Goal: Task Accomplishment & Management: Use online tool/utility

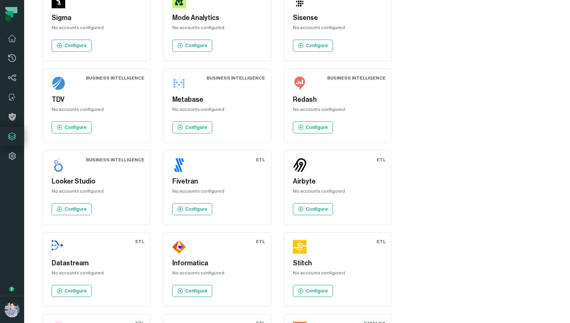
scroll to position [617, 0]
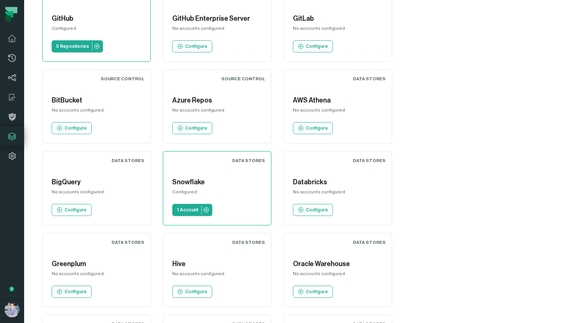
scroll to position [52, 0]
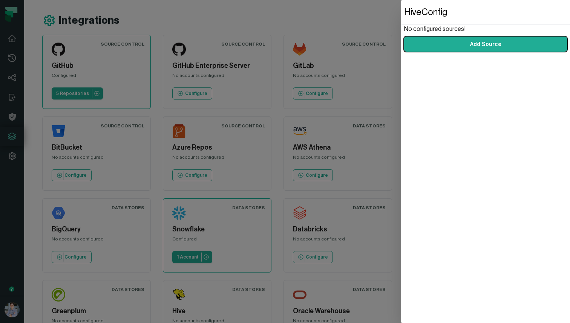
click at [401, 49] on dialog "Hive Config No configured sources! Add Source" at bounding box center [485, 161] width 169 height 323
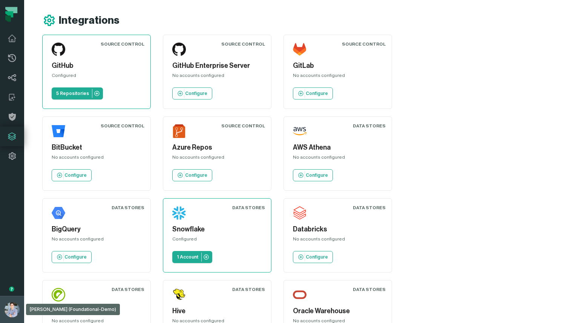
click at [6, 313] on img "button" at bounding box center [12, 309] width 15 height 15
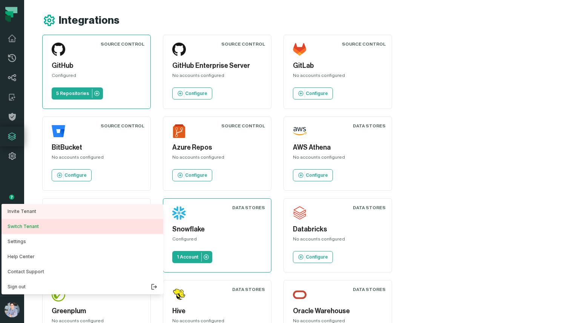
click at [40, 229] on button "Switch Tenant" at bounding box center [83, 226] width 162 height 15
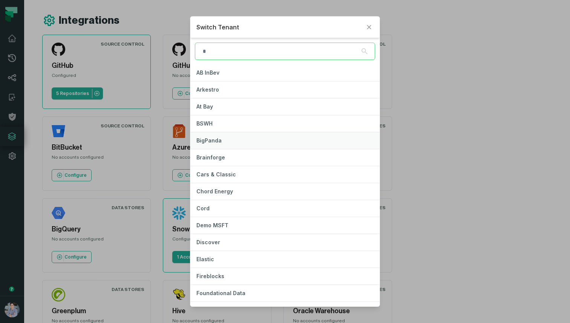
click at [227, 141] on button "BigPanda" at bounding box center [284, 140] width 189 height 17
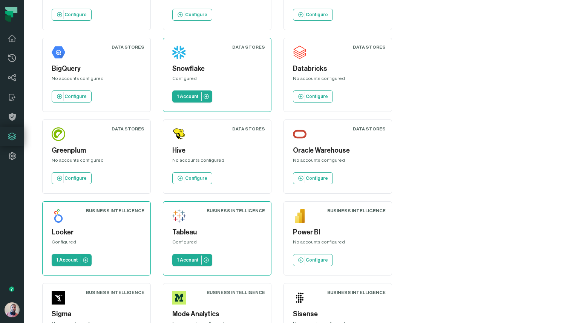
scroll to position [208, 0]
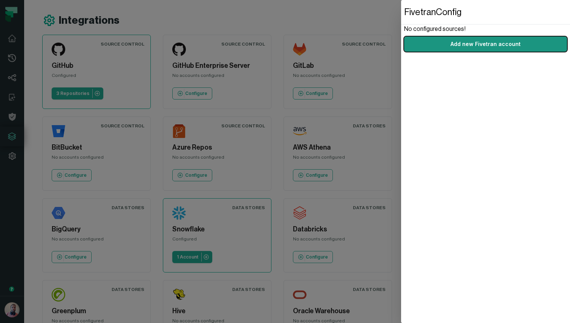
click at [439, 47] on link "Add new Fivetran account" at bounding box center [485, 44] width 163 height 15
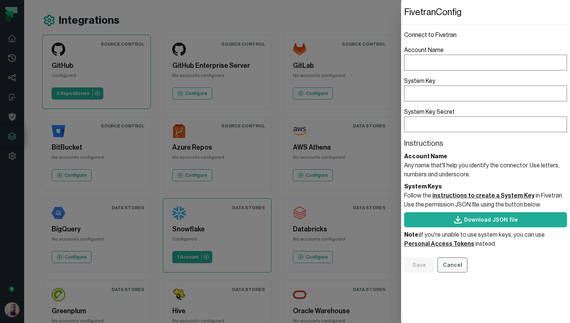
click at [456, 270] on button "Cancel" at bounding box center [452, 264] width 30 height 15
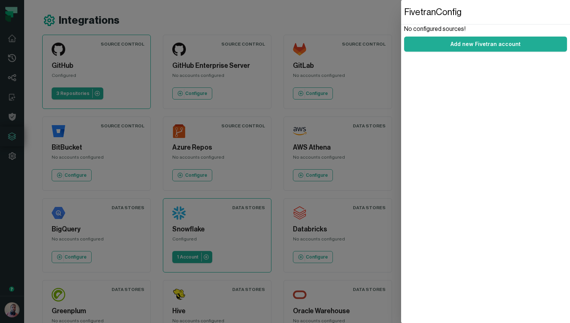
click at [401, 13] on dialog "Fivetran Config No configured sources! Add new Fivetran account" at bounding box center [485, 161] width 169 height 323
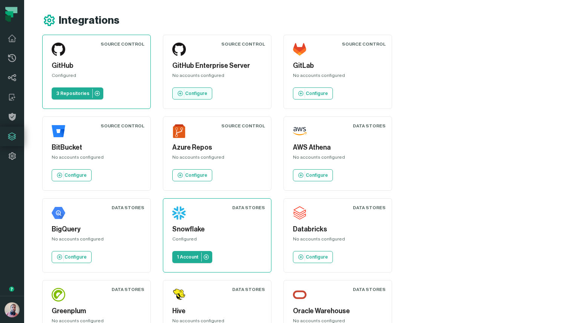
click at [191, 93] on p "Configure" at bounding box center [196, 93] width 22 height 6
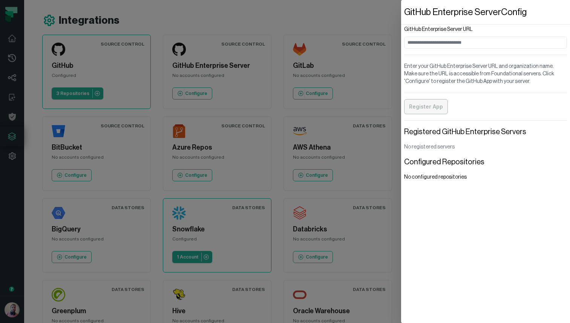
click at [401, 17] on dialog "GitHub Enterprise Server Config GitHub Enterprise Server URL Enter your GitHub …" at bounding box center [485, 161] width 169 height 323
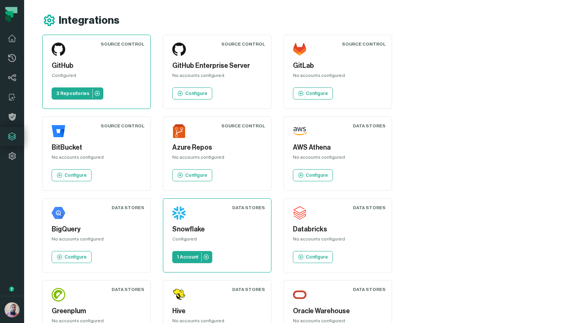
click at [65, 288] on img at bounding box center [59, 295] width 14 height 14
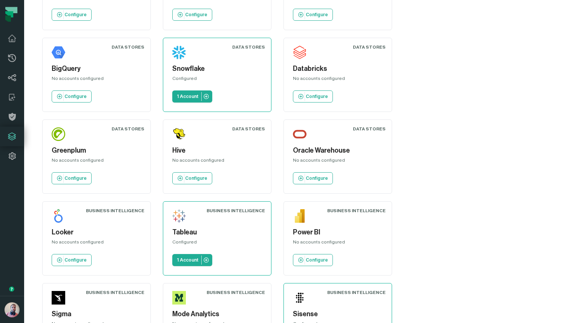
scroll to position [208, 0]
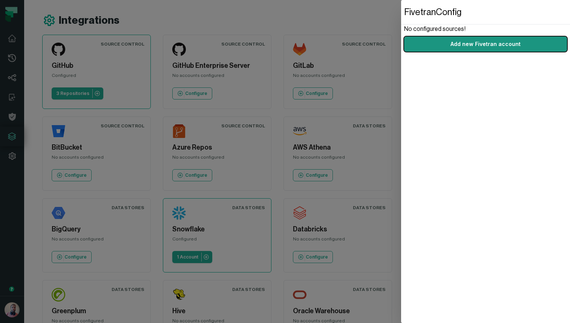
click at [443, 44] on link "Add new Fivetran account" at bounding box center [485, 44] width 163 height 15
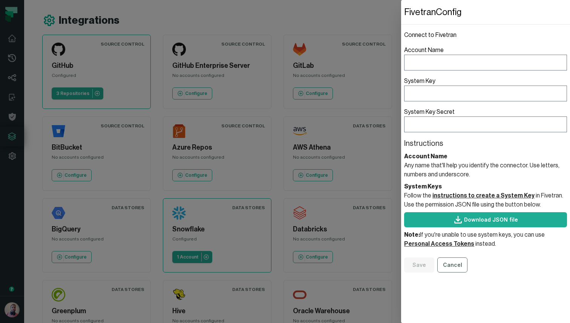
click at [422, 155] on header "Account Name" at bounding box center [485, 156] width 163 height 9
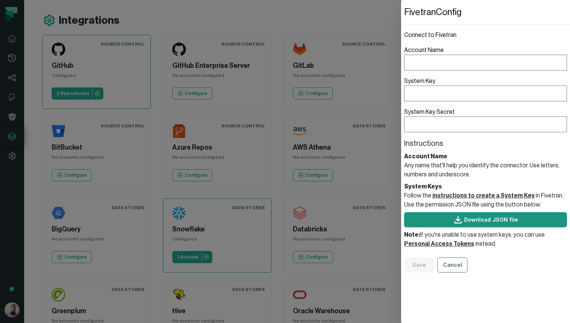
click at [436, 219] on link "Download JSON file" at bounding box center [485, 219] width 163 height 15
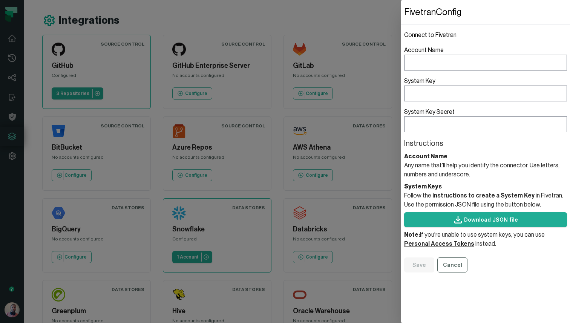
click at [456, 10] on header "Fivetran Config" at bounding box center [485, 12] width 169 height 24
click at [401, 20] on dialog "Fivetran Config Connect to Fivetran Account Name System Key System Key Secret I…" at bounding box center [485, 161] width 169 height 323
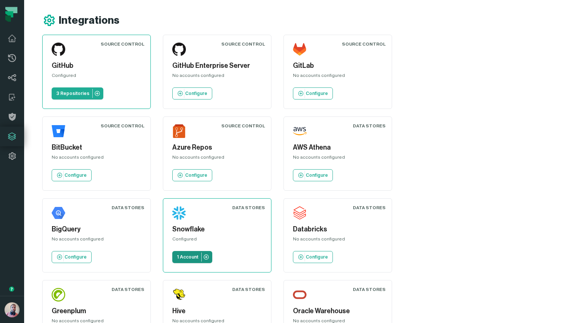
click at [198, 254] on p "1 Account" at bounding box center [187, 257] width 21 height 6
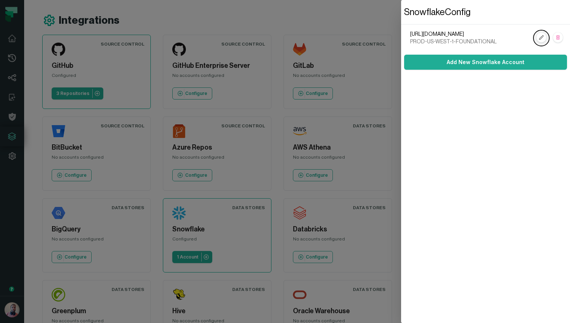
click at [540, 36] on rect at bounding box center [541, 38] width 10 height 10
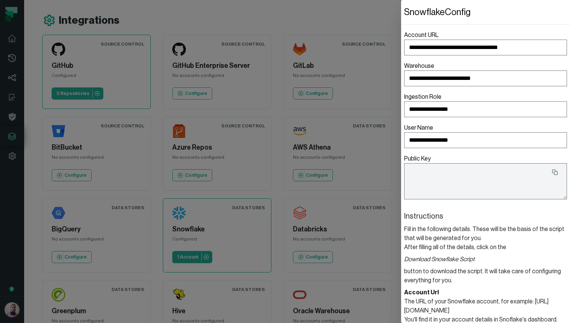
type textarea "**********"
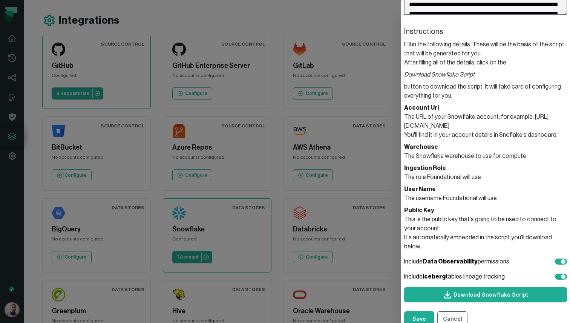
scroll to position [185, 0]
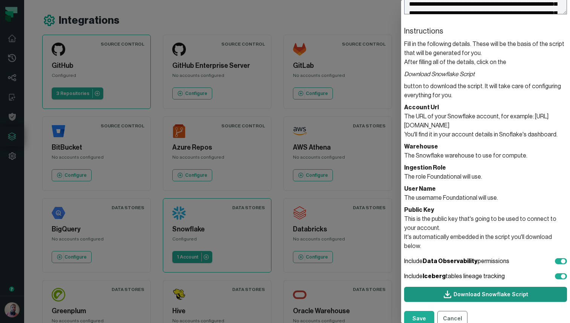
click at [468, 287] on link "Download Snowflake Script" at bounding box center [485, 294] width 163 height 15
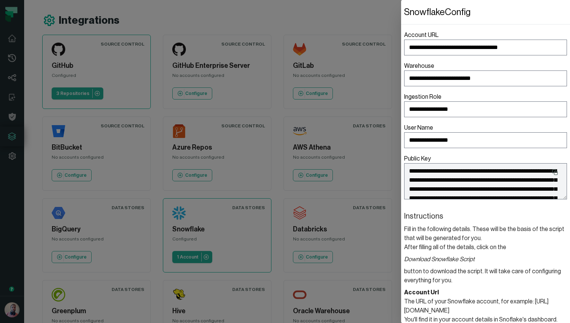
scroll to position [1, 0]
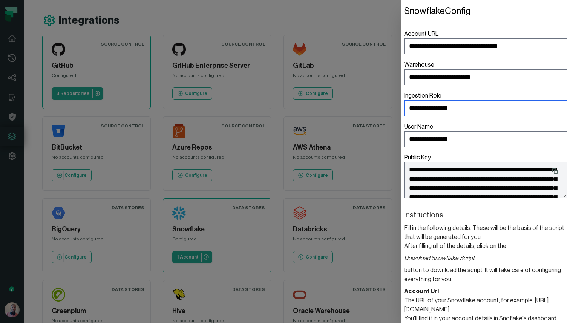
click at [432, 110] on input "**********" at bounding box center [485, 108] width 163 height 16
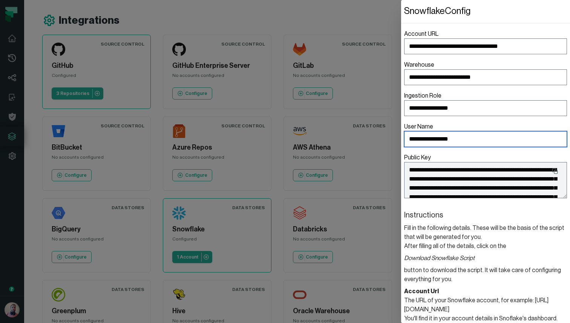
click at [438, 133] on input "**********" at bounding box center [485, 139] width 163 height 16
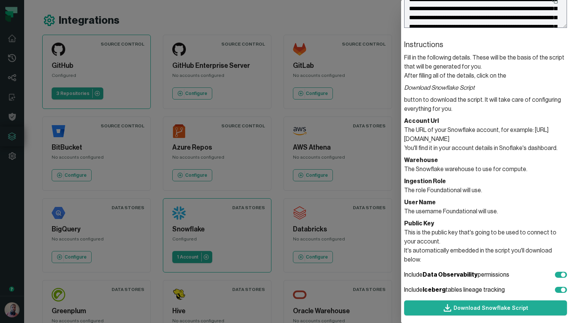
scroll to position [185, 0]
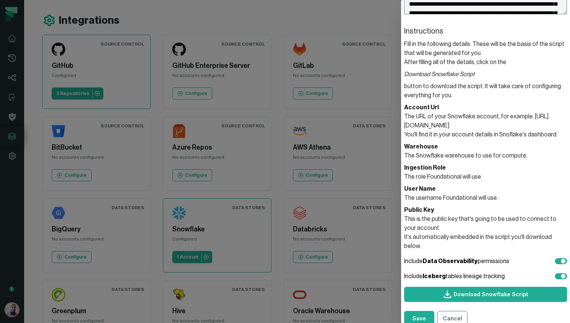
click at [401, 144] on dialog "**********" at bounding box center [485, 161] width 169 height 323
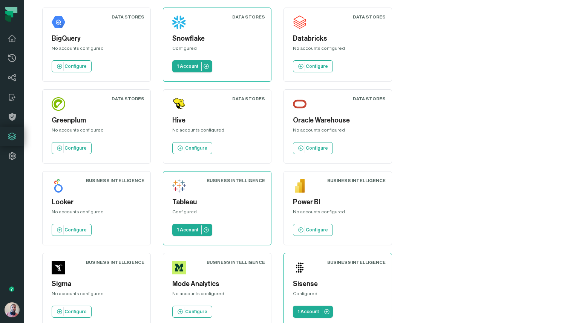
scroll to position [208, 0]
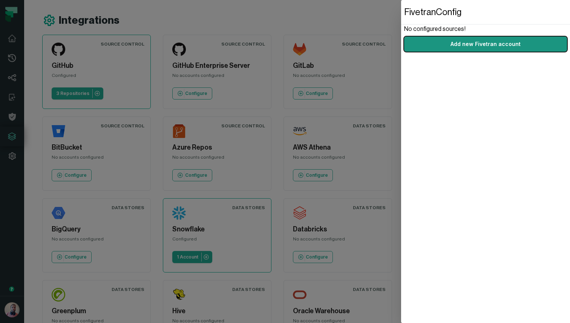
click at [464, 44] on link "Add new Fivetran account" at bounding box center [485, 44] width 163 height 15
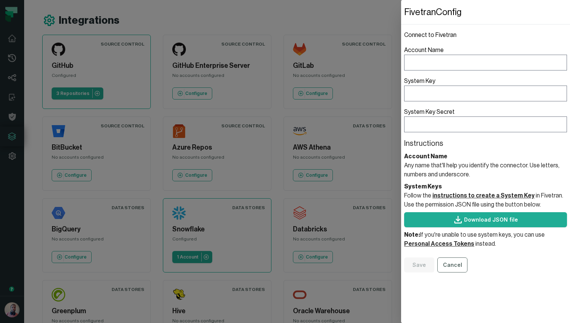
click at [455, 193] on link "instructions to create a System Key" at bounding box center [483, 196] width 102 height 6
click at [401, 15] on dialog "Fivetran Config Connect to Fivetran Account Name System Key System Key Secret I…" at bounding box center [485, 161] width 169 height 323
